Goal: Transaction & Acquisition: Purchase product/service

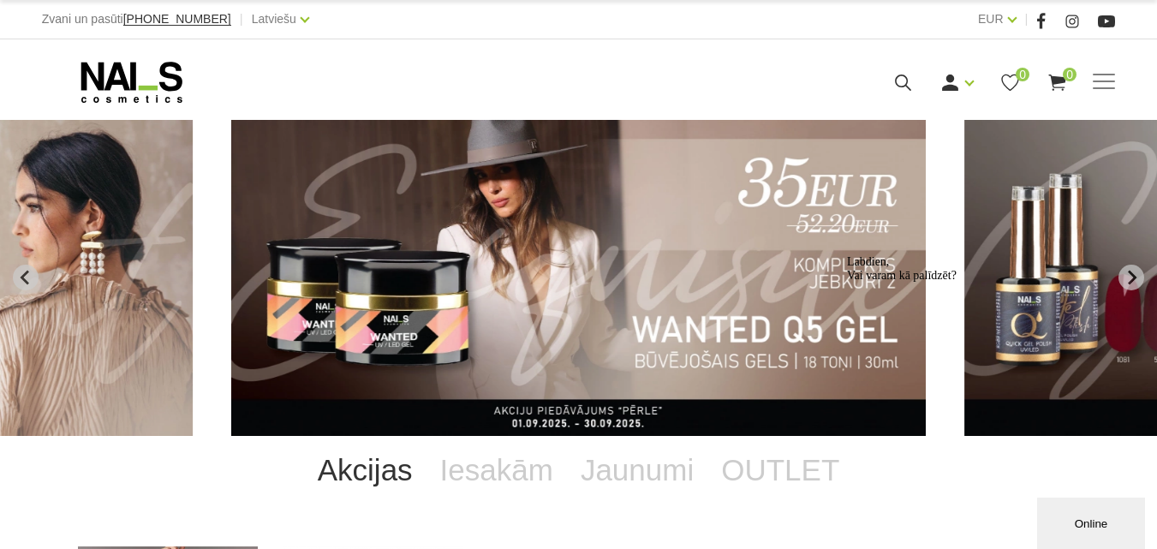
click at [775, 214] on img "2 of 11" at bounding box center [578, 278] width 694 height 316
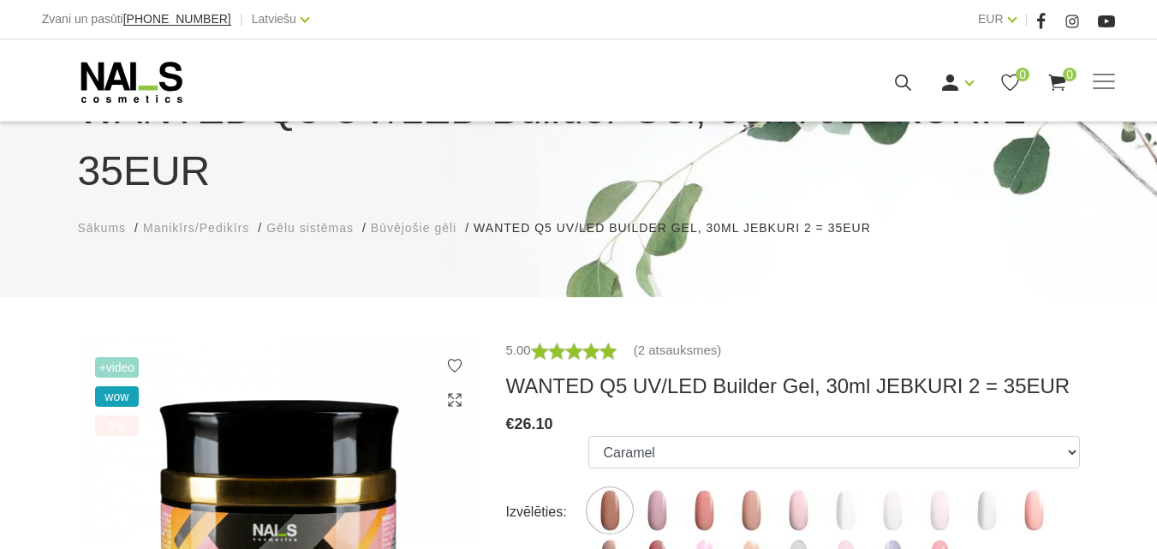
scroll to position [257, 0]
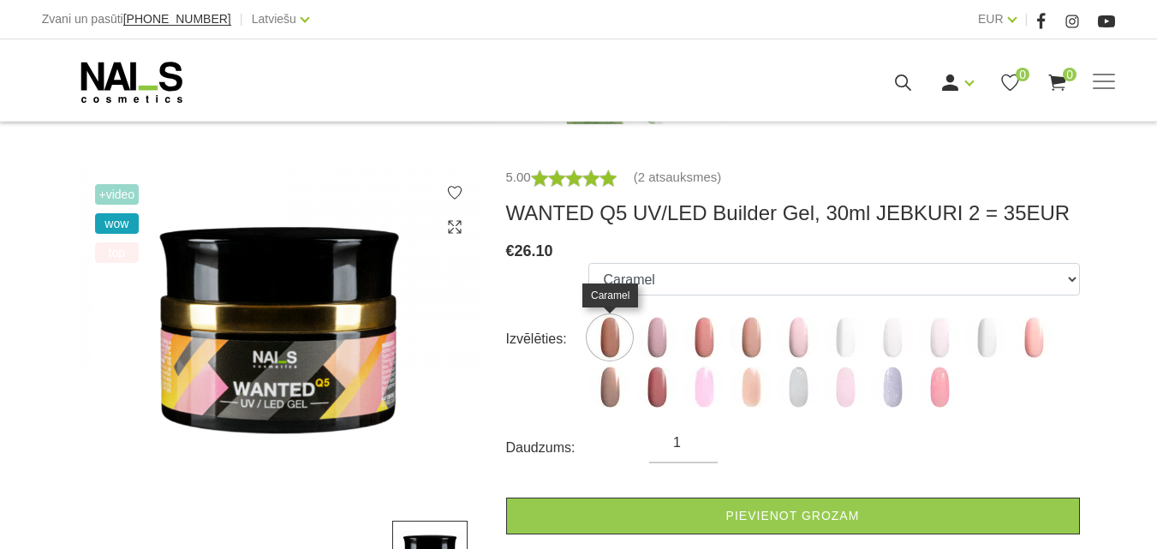
click at [617, 335] on img at bounding box center [609, 337] width 43 height 43
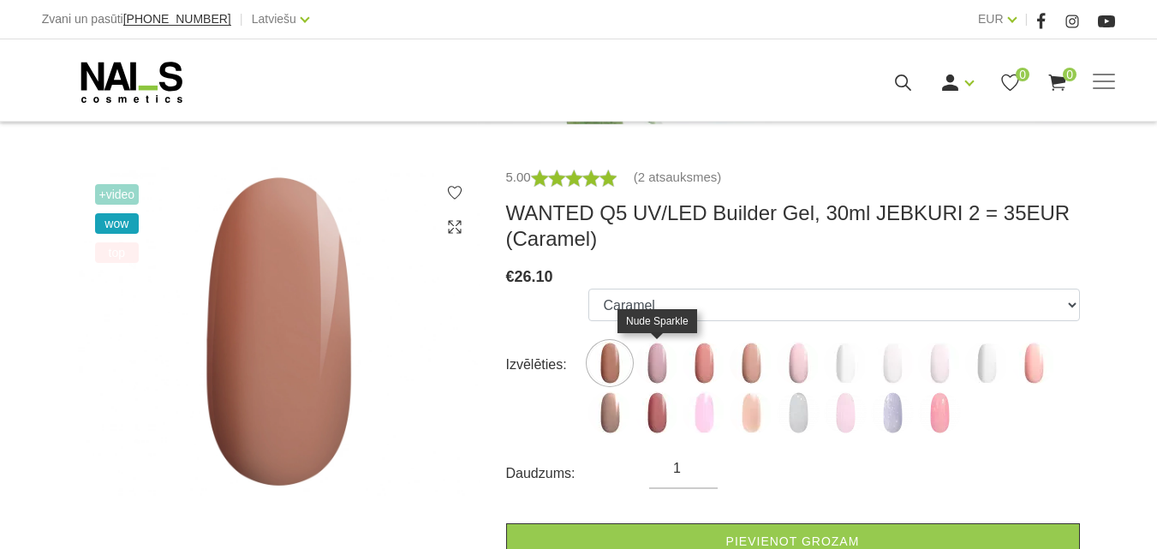
click at [664, 368] on img at bounding box center [656, 363] width 43 height 43
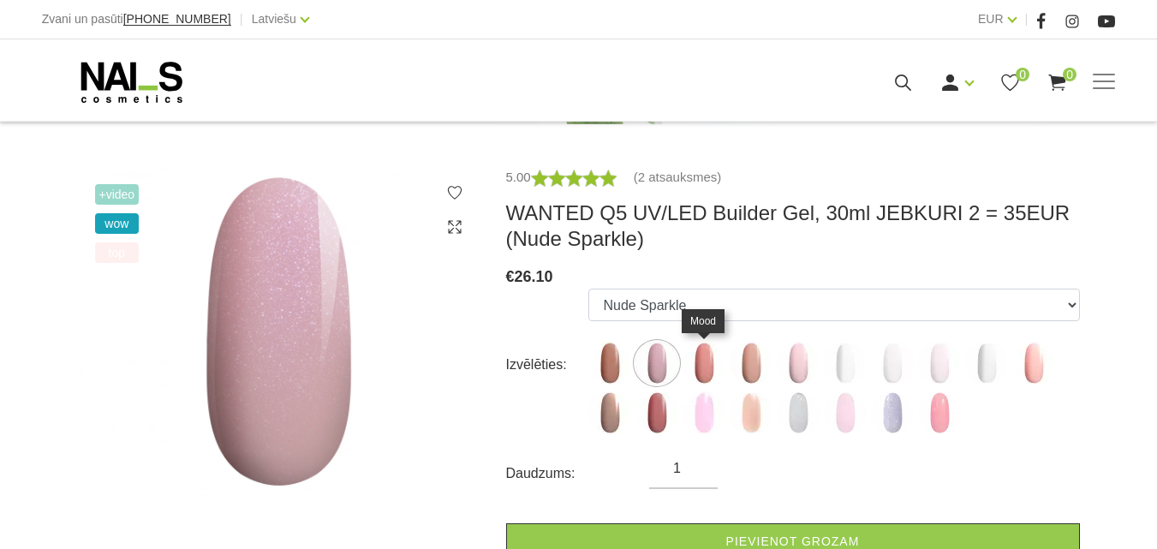
click at [700, 363] on img at bounding box center [703, 363] width 43 height 43
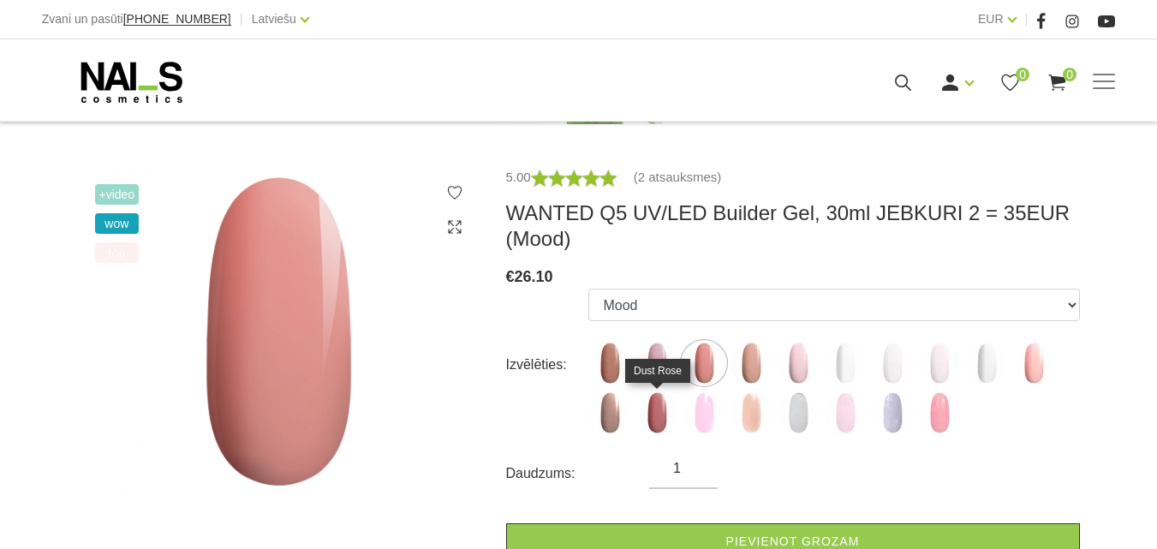
click at [664, 420] on img at bounding box center [656, 412] width 43 height 43
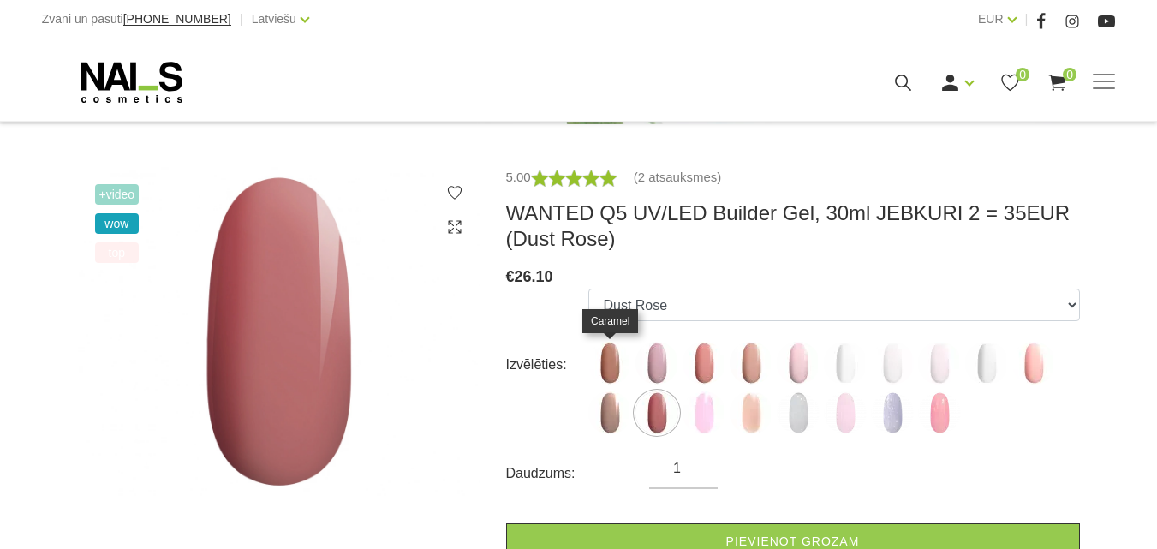
click at [615, 362] on img at bounding box center [609, 363] width 43 height 43
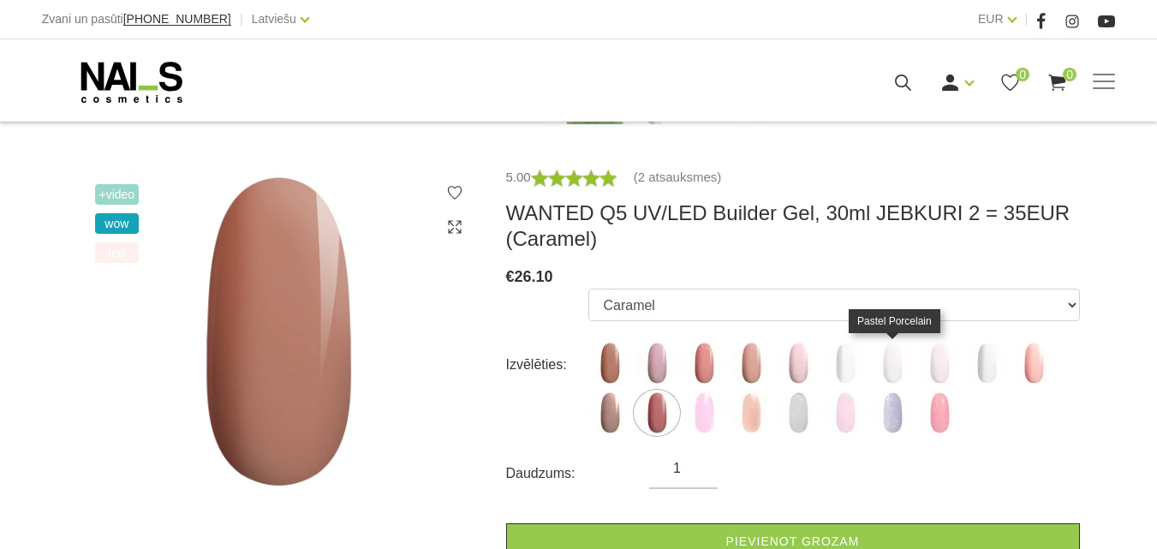
click at [880, 360] on img at bounding box center [892, 363] width 43 height 43
select select "4899"
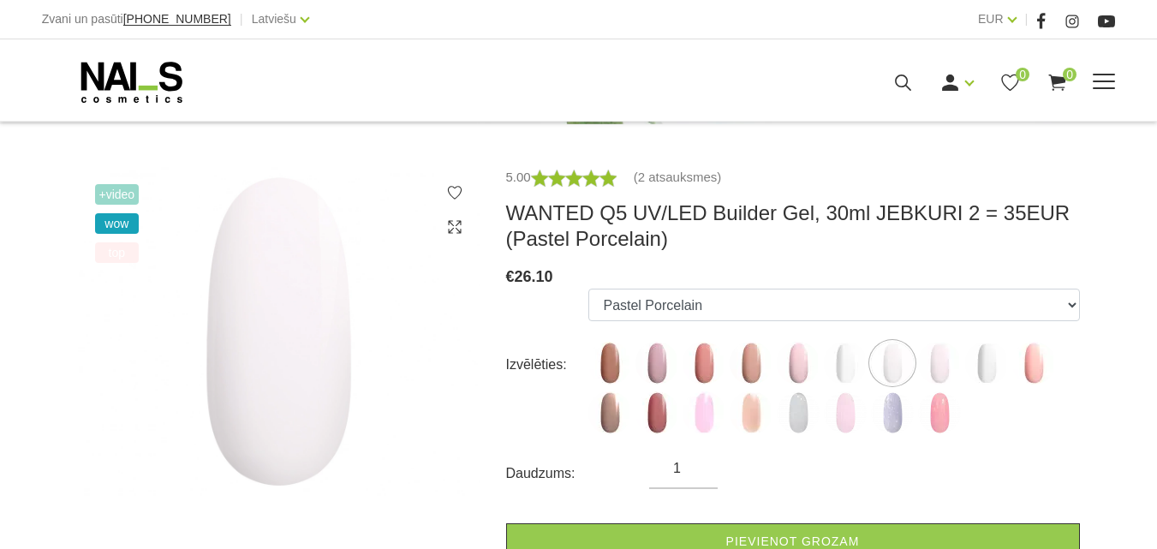
click at [0, 0] on link "Aksesuāri, piederumi" at bounding box center [0, 0] width 0 height 0
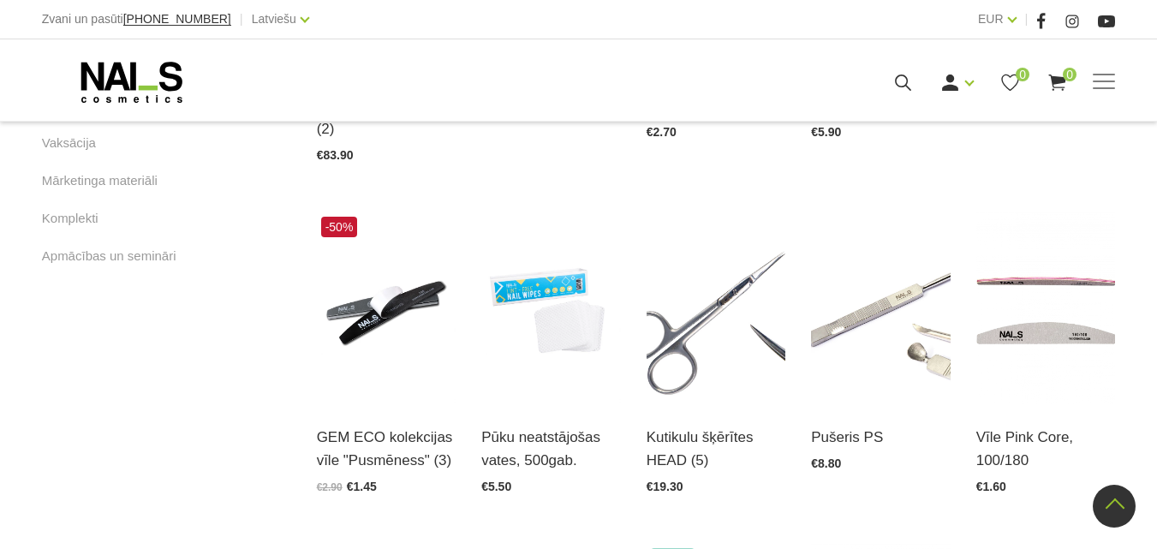
scroll to position [1113, 0]
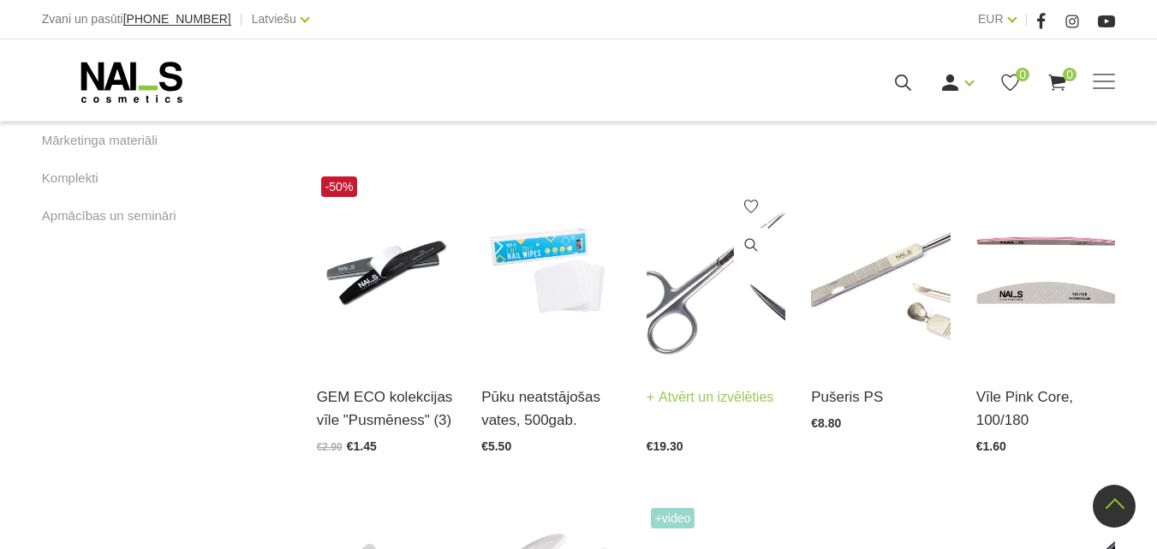
click at [715, 281] on img at bounding box center [716, 267] width 140 height 191
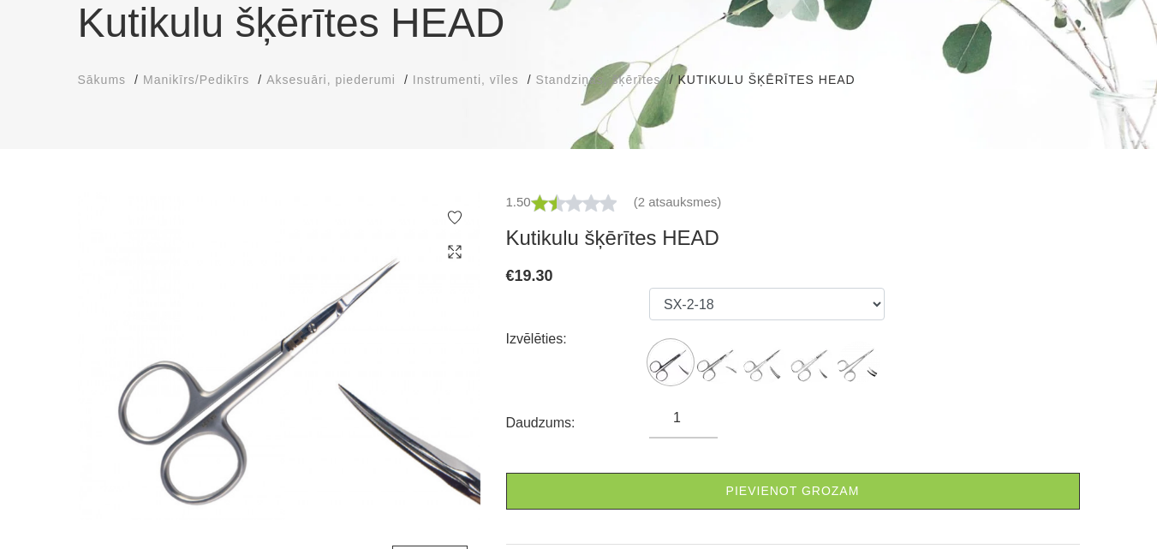
scroll to position [171, 0]
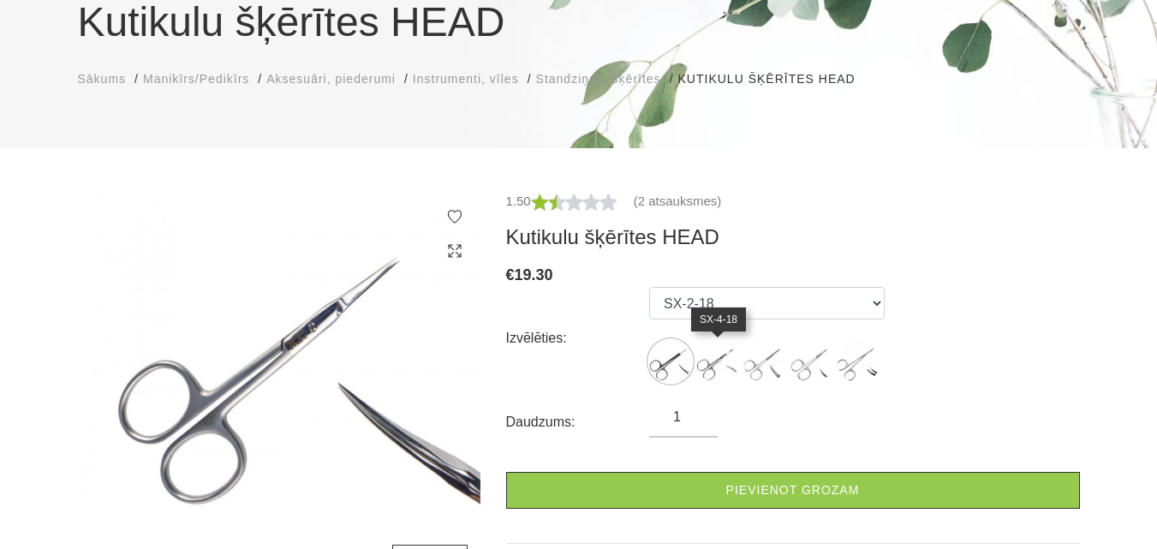
click at [716, 373] on img at bounding box center [717, 361] width 43 height 43
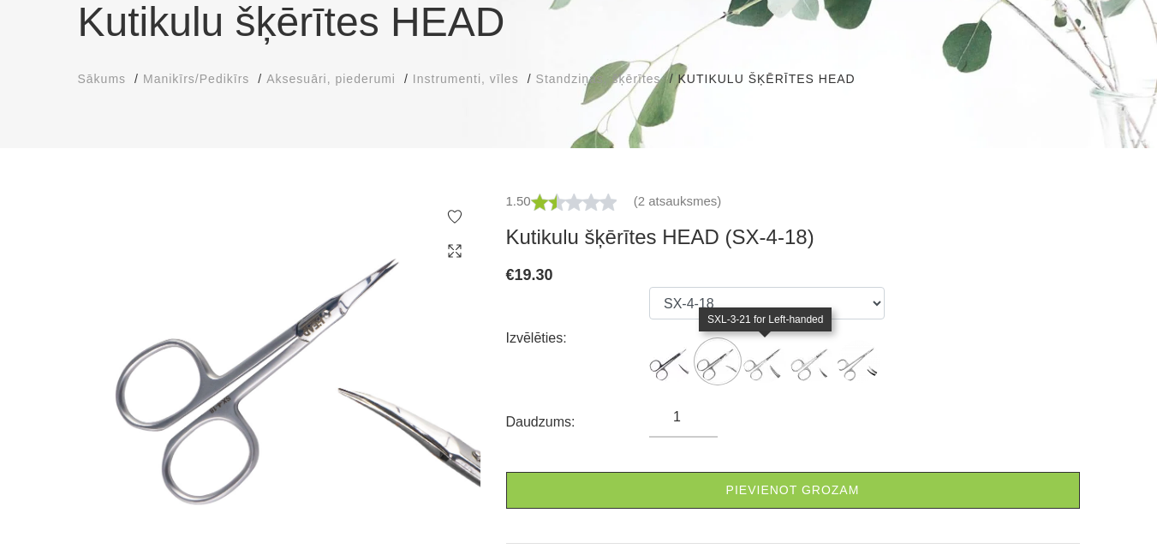
click at [771, 364] on img at bounding box center [764, 361] width 43 height 43
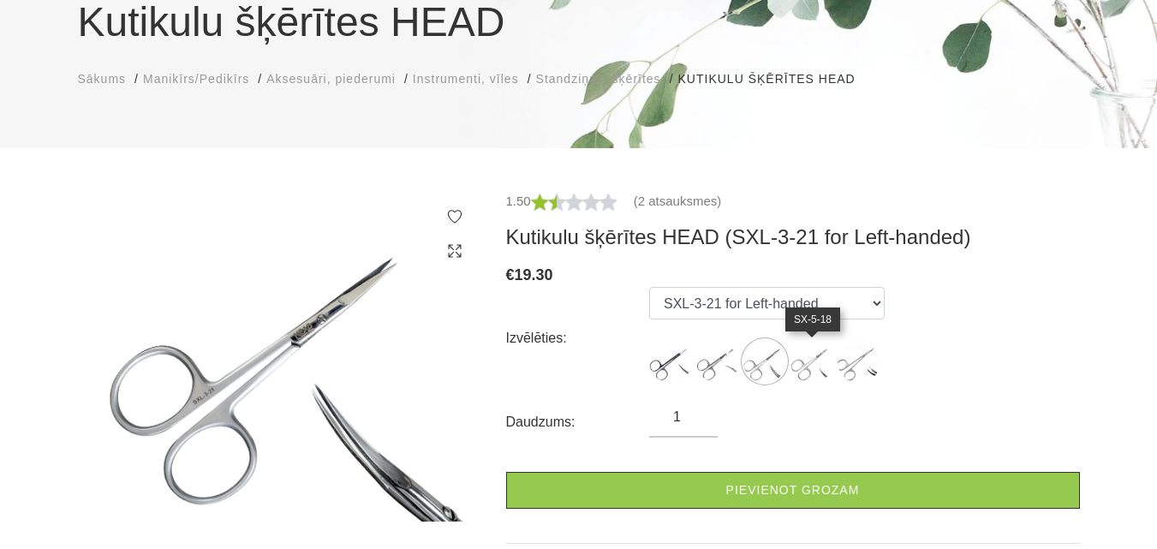
click at [817, 361] on img at bounding box center [811, 361] width 43 height 43
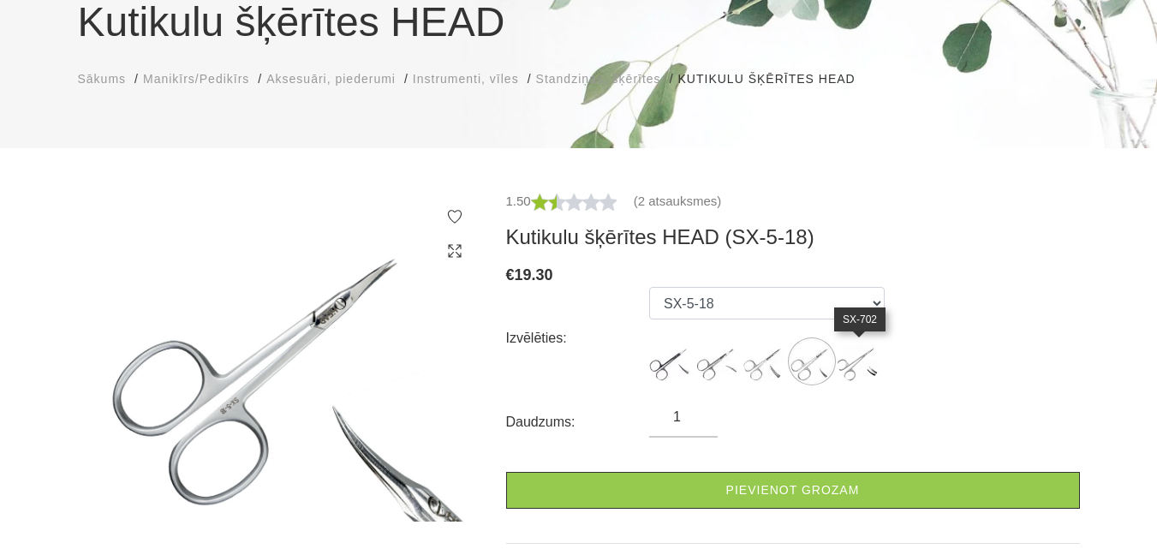
click at [867, 361] on img at bounding box center [858, 361] width 43 height 43
select select "6281"
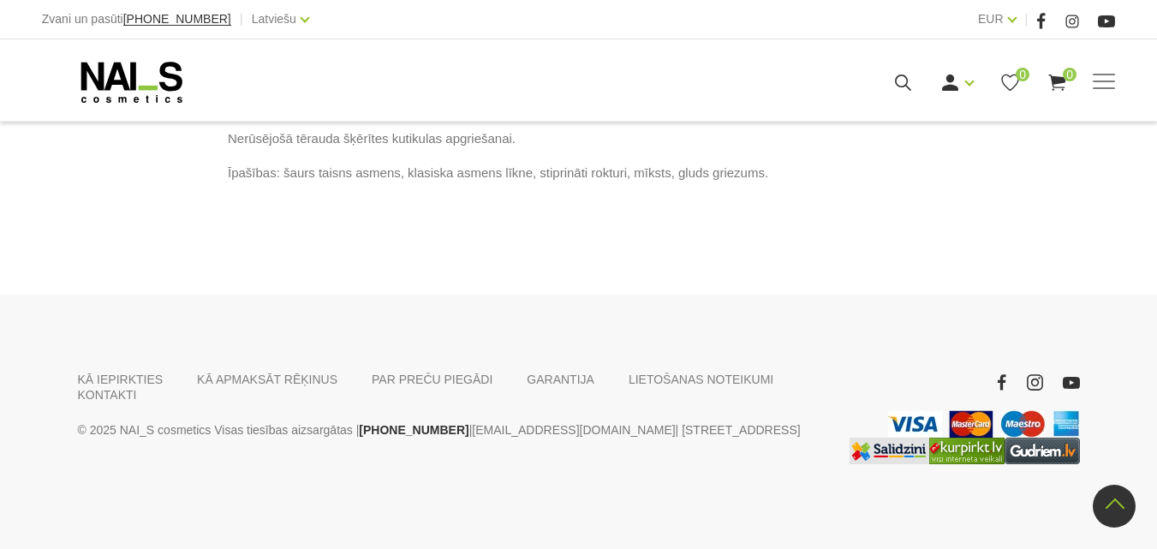
scroll to position [863, 0]
click at [0, 0] on link "Gēlu sistēmas" at bounding box center [0, 0] width 0 height 0
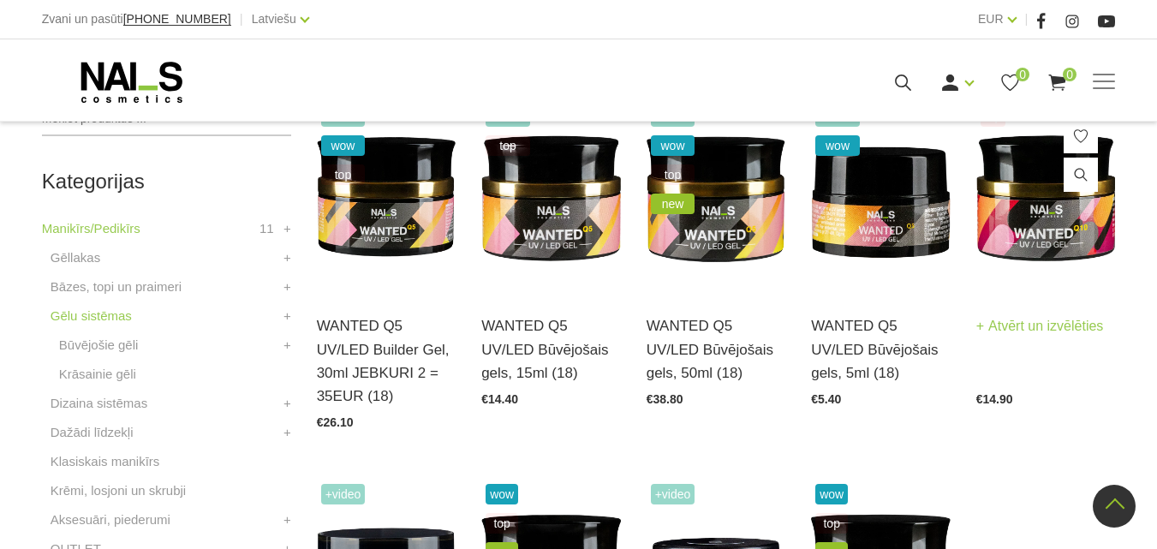
scroll to position [343, 0]
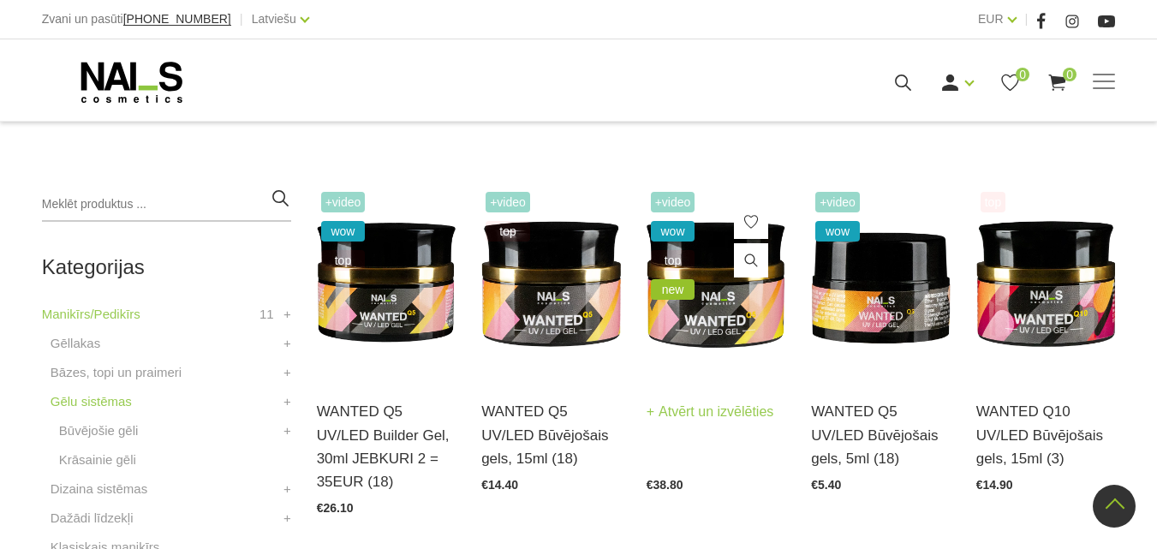
click at [730, 301] on img at bounding box center [716, 283] width 140 height 191
